Goal: Use online tool/utility: Utilize a website feature to perform a specific function

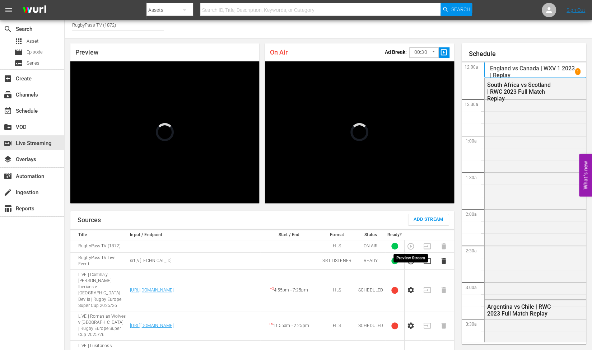
click at [410, 257] on icon "button" at bounding box center [411, 261] width 8 height 8
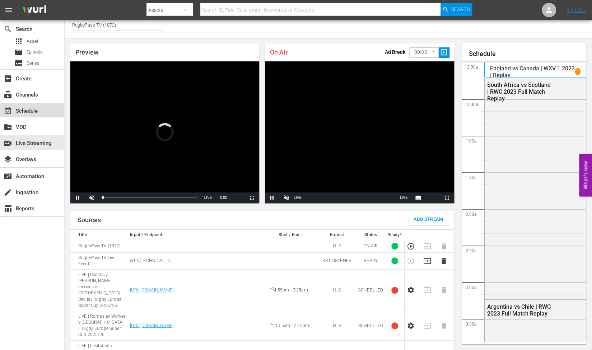
click at [29, 108] on div "event_available Schedule" at bounding box center [20, 110] width 40 height 6
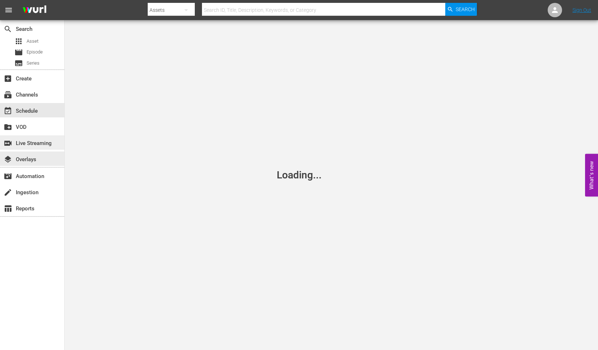
click at [30, 145] on div "switch_video Live Streaming" at bounding box center [20, 142] width 40 height 6
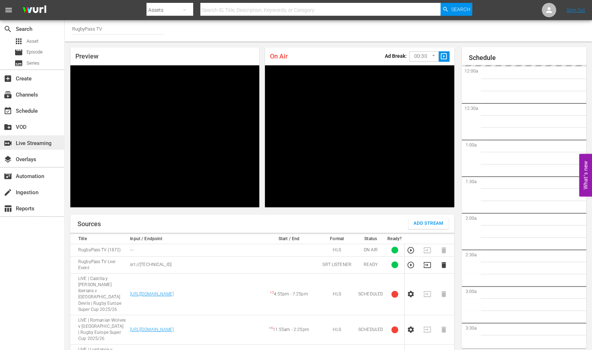
click at [26, 139] on div "switch_video Live Streaming" at bounding box center [20, 142] width 40 height 6
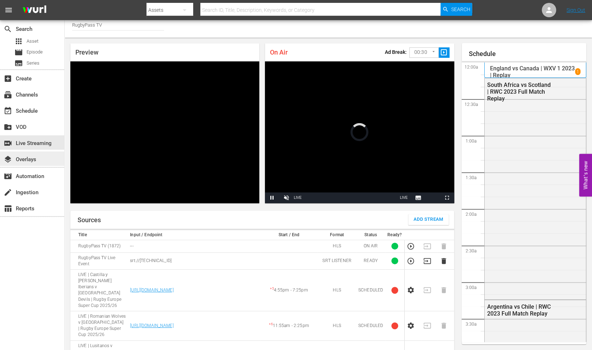
scroll to position [1192, 0]
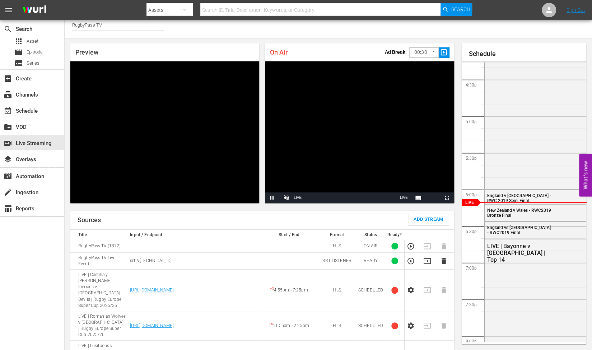
drag, startPoint x: 409, startPoint y: 245, endPoint x: 389, endPoint y: 250, distance: 20.2
click at [409, 257] on icon "button" at bounding box center [411, 261] width 8 height 8
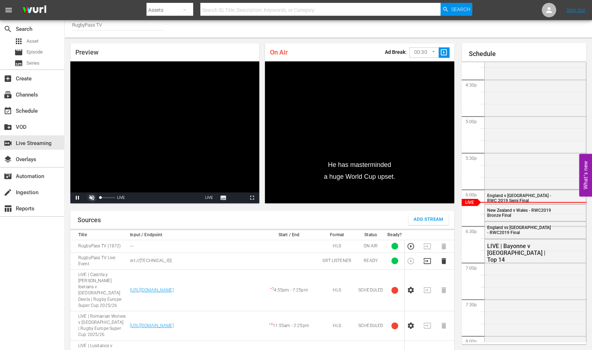
click at [92, 198] on span "Video Player" at bounding box center [92, 198] width 0 height 0
